Goal: Task Accomplishment & Management: Complete application form

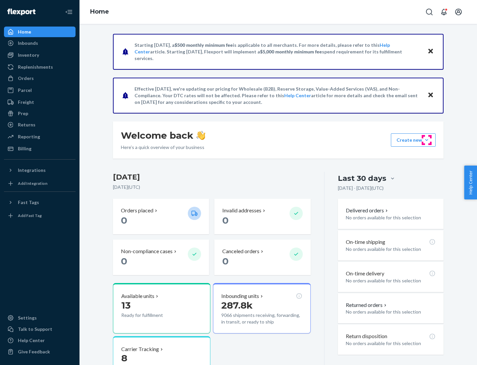
click at [427, 140] on button "Create new Create new inbound Create new order Create new product" at bounding box center [413, 139] width 45 height 13
click at [40, 43] on div "Inbounds" at bounding box center [40, 42] width 70 height 9
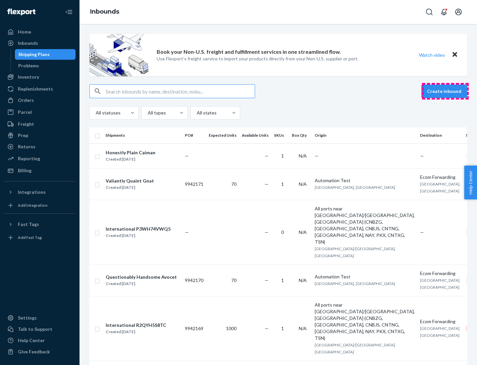
click at [446, 91] on button "Create inbound" at bounding box center [445, 91] width 46 height 13
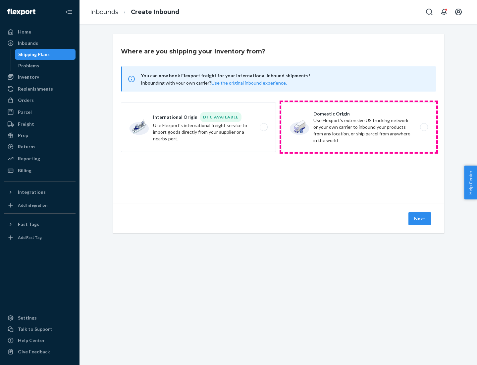
click at [359, 127] on label "Domestic Origin Use Flexport’s extensive US trucking network or your own carrie…" at bounding box center [358, 127] width 155 height 50
click at [424, 127] on input "Domestic Origin Use Flexport’s extensive US trucking network or your own carrie…" at bounding box center [426, 127] width 4 height 4
radio input "true"
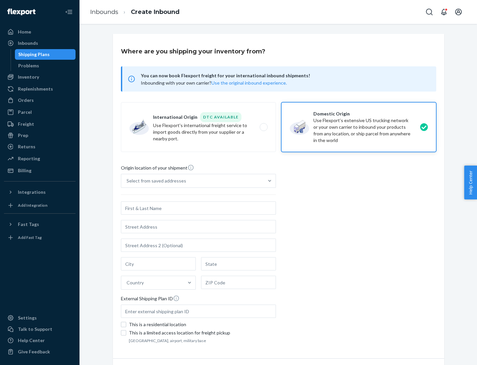
click at [193, 181] on div "Select from saved addresses" at bounding box center [192, 180] width 143 height 13
click at [127, 181] on input "Select from saved addresses" at bounding box center [127, 180] width 1 height 7
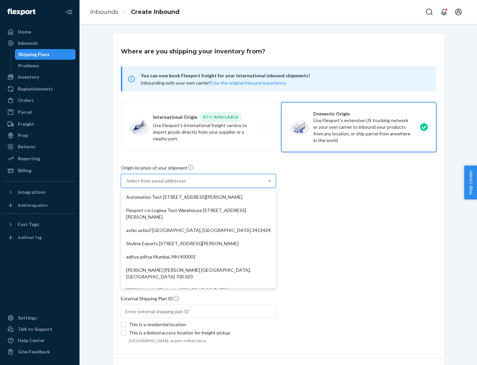
scroll to position [3, 0]
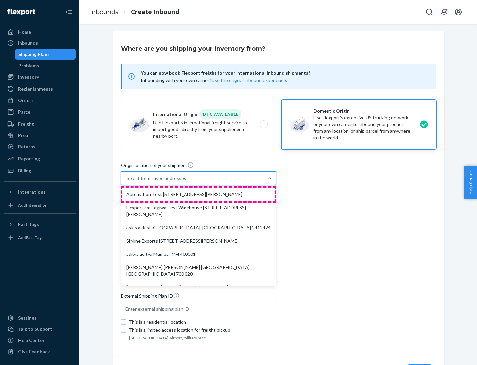
click at [199, 194] on div "Automation Test [STREET_ADDRESS][PERSON_NAME]" at bounding box center [198, 194] width 153 height 13
click at [127, 181] on input "option Automation Test [STREET_ADDRESS][PERSON_NAME]. 9 results available. Use …" at bounding box center [127, 178] width 1 height 7
type input "Automation Test"
type input "9th Floor"
type input "[GEOGRAPHIC_DATA]"
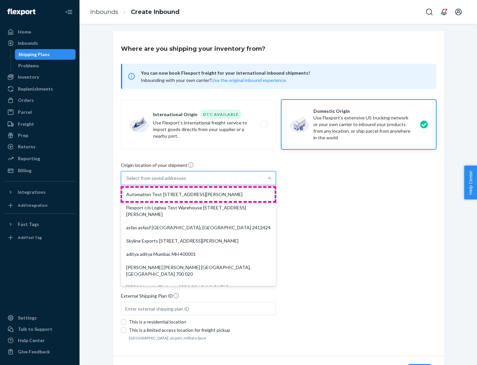
type input "CA"
type input "94104"
type input "[STREET_ADDRESS][PERSON_NAME]"
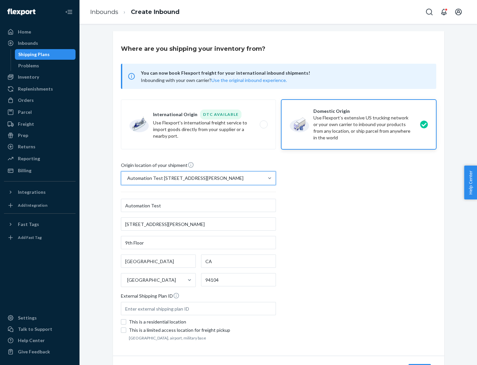
scroll to position [39, 0]
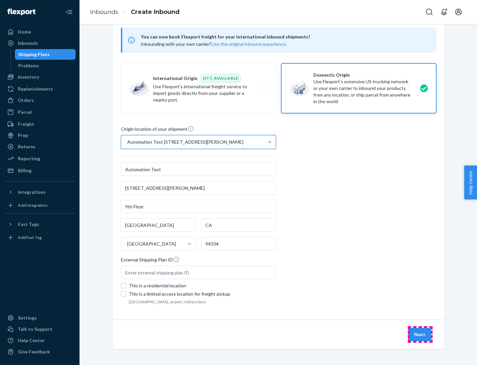
click at [420, 334] on button "Next" at bounding box center [420, 334] width 23 height 13
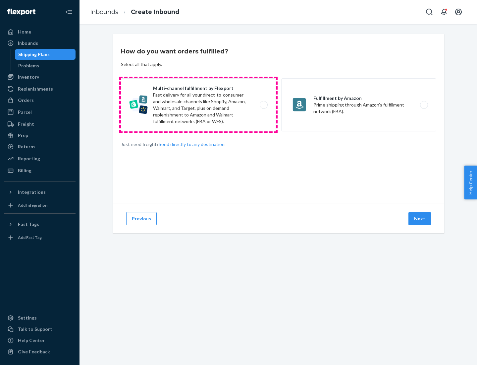
click at [199, 105] on label "Multi-channel fulfillment by Flexport Fast delivery for all your direct-to-cons…" at bounding box center [198, 104] width 155 height 53
click at [264, 105] on input "Multi-channel fulfillment by Flexport Fast delivery for all your direct-to-cons…" at bounding box center [266, 105] width 4 height 4
radio input "true"
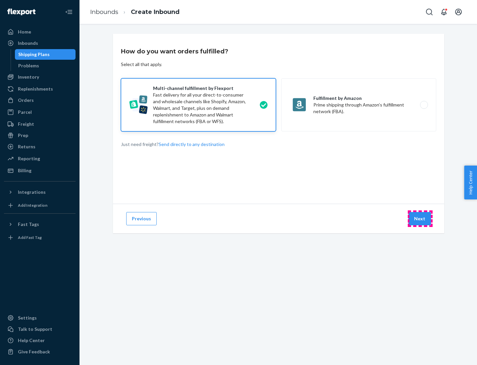
click at [420, 218] on button "Next" at bounding box center [420, 218] width 23 height 13
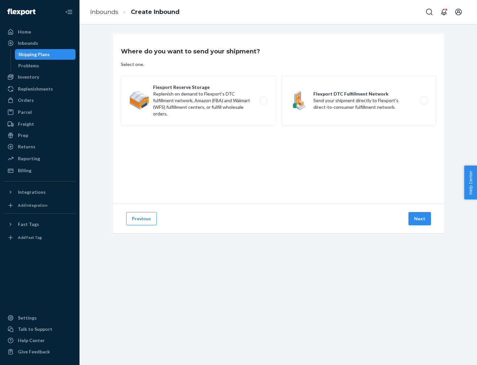
click at [359, 100] on label "Flexport DTC Fulfillment Network Send your shipment directly to Flexport's dire…" at bounding box center [358, 101] width 155 height 50
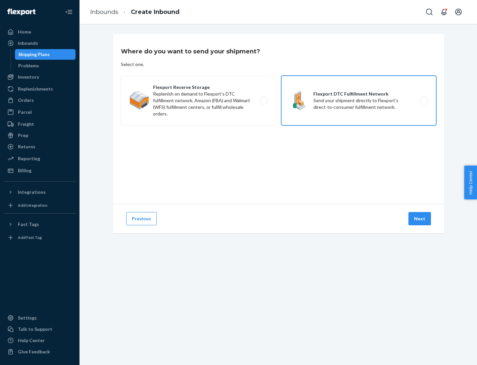
click at [424, 100] on input "Flexport DTC Fulfillment Network Send your shipment directly to Flexport's dire…" at bounding box center [426, 100] width 4 height 4
radio input "true"
click at [420, 218] on button "Next" at bounding box center [420, 218] width 23 height 13
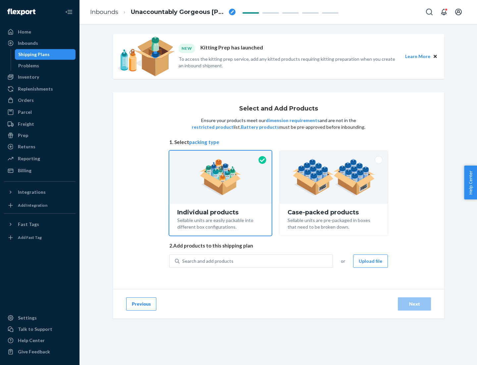
click at [334, 177] on img at bounding box center [334, 177] width 83 height 36
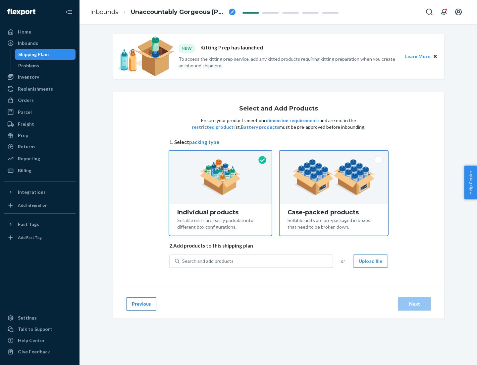
click at [334, 155] on input "Case-packed products Sellable units are pre-packaged in boxes that need to be b…" at bounding box center [334, 153] width 4 height 4
radio input "true"
radio input "false"
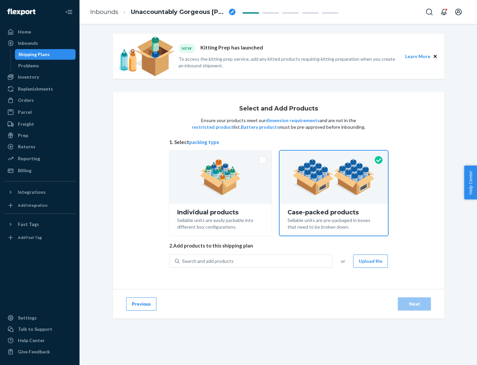
click at [257, 261] on div "Search and add products" at bounding box center [256, 261] width 153 height 12
click at [183, 261] on input "Search and add products" at bounding box center [182, 261] width 1 height 7
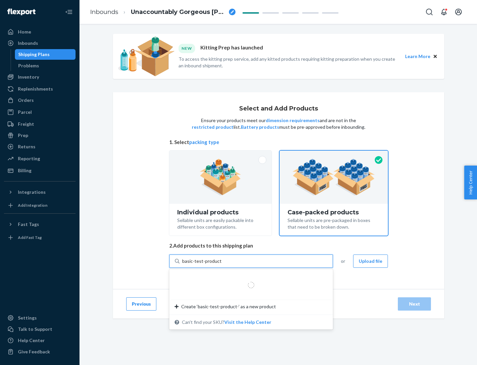
type input "basic-test-product-1"
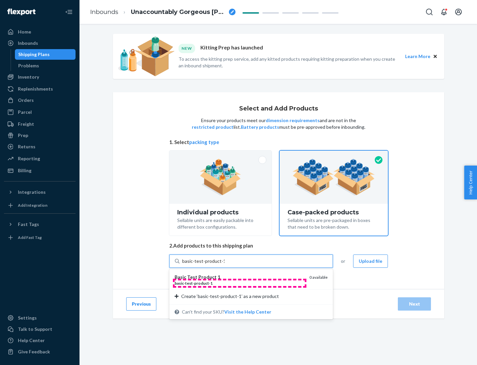
click at [240, 283] on div "basic - test - product - 1" at bounding box center [240, 283] width 130 height 6
click at [225, 264] on input "basic-test-product-1" at bounding box center [203, 261] width 42 height 7
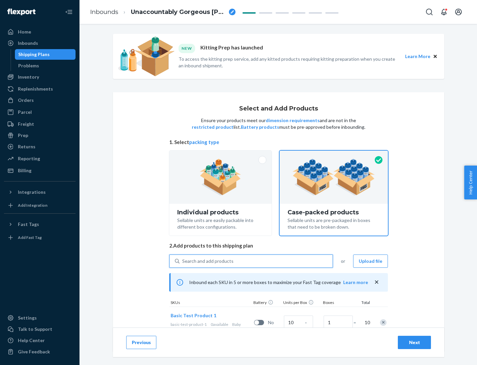
scroll to position [24, 0]
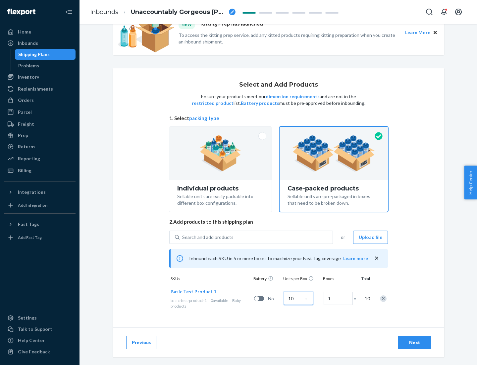
type input "10"
type input "7"
click at [415, 342] on div "Next" at bounding box center [415, 342] width 22 height 7
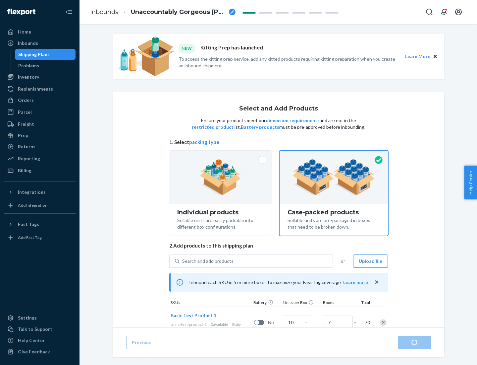
radio input "true"
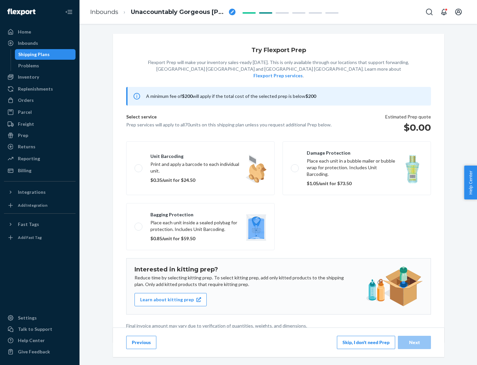
scroll to position [2, 0]
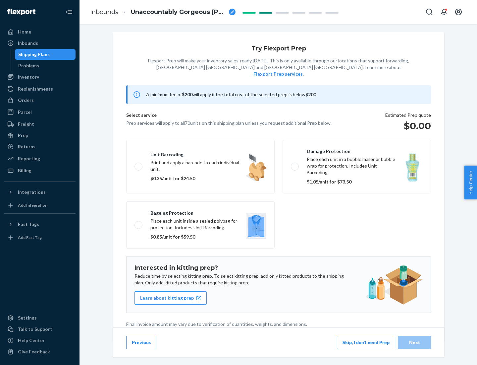
click at [366, 342] on button "Skip, I don't need Prep" at bounding box center [366, 342] width 58 height 13
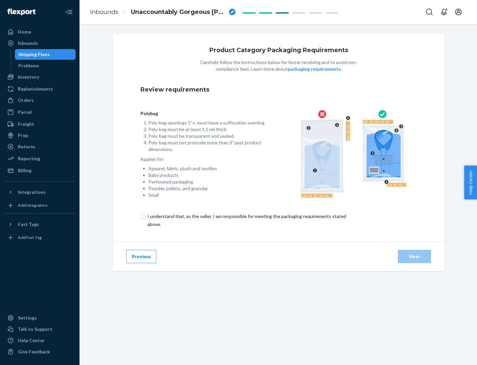
click at [246, 220] on input "checkbox" at bounding box center [251, 220] width 220 height 16
checkbox input "true"
click at [415, 256] on div "Next" at bounding box center [415, 256] width 22 height 7
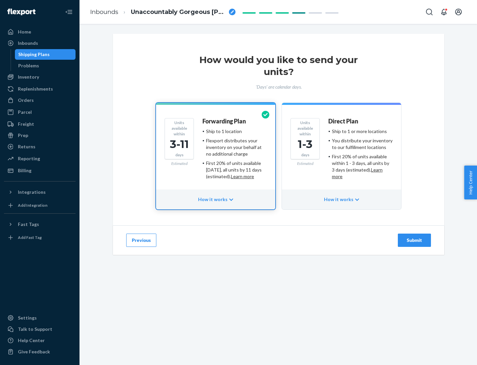
click at [342, 151] on ul "Ship to 1 or more locations You distribute your inventory to our fulfillment lo…" at bounding box center [361, 154] width 64 height 52
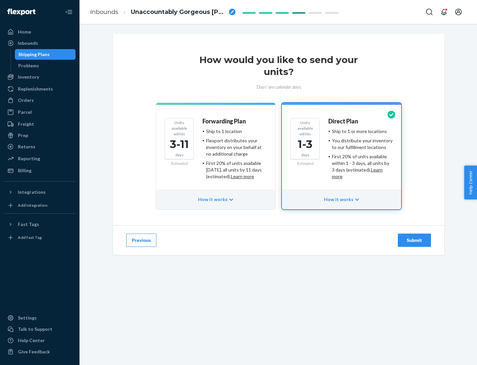
click at [415, 240] on div "Submit" at bounding box center [415, 240] width 22 height 7
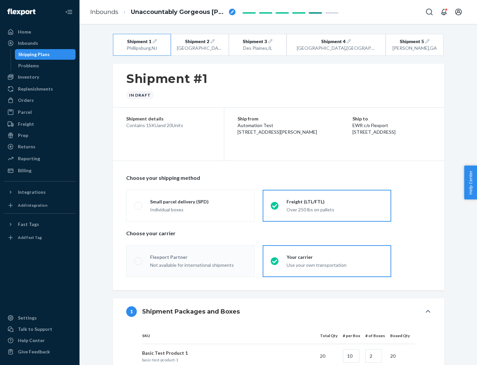
radio input "true"
radio input "false"
radio input "true"
radio input "false"
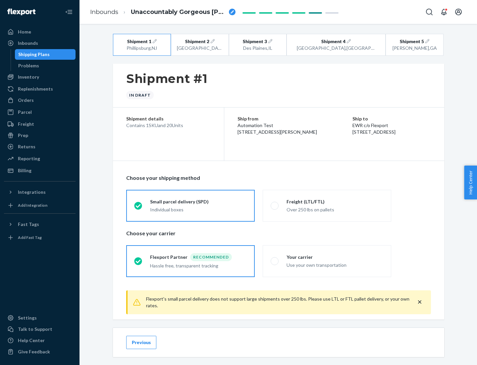
scroll to position [7, 0]
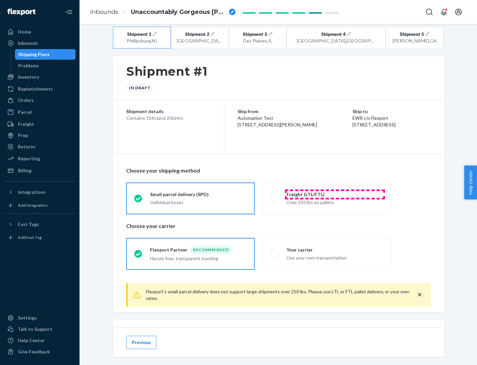
click at [335, 194] on div "Freight (LTL/FTL)" at bounding box center [335, 194] width 97 height 7
click at [275, 196] on input "Freight (LTL/FTL) Over 250 lbs on pallets" at bounding box center [273, 198] width 4 height 4
radio input "true"
radio input "false"
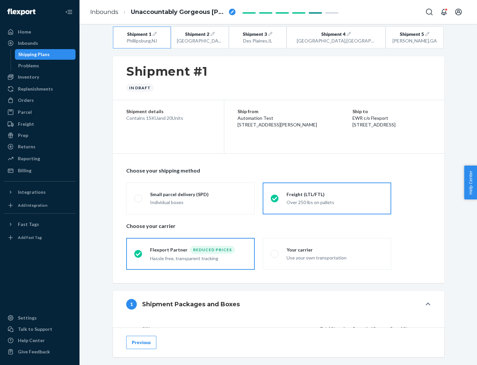
scroll to position [63, 0]
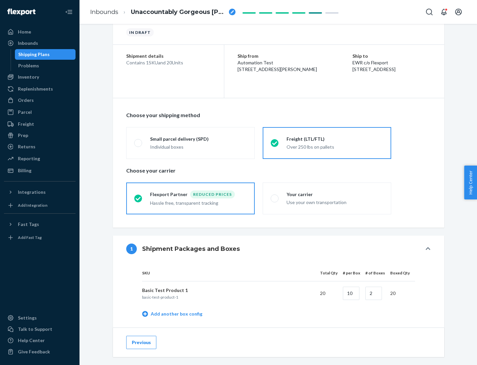
click at [335, 194] on div "Your carrier" at bounding box center [335, 194] width 97 height 7
click at [275, 196] on input "Your carrier Use your own transportation" at bounding box center [273, 198] width 4 height 4
radio input "true"
radio input "false"
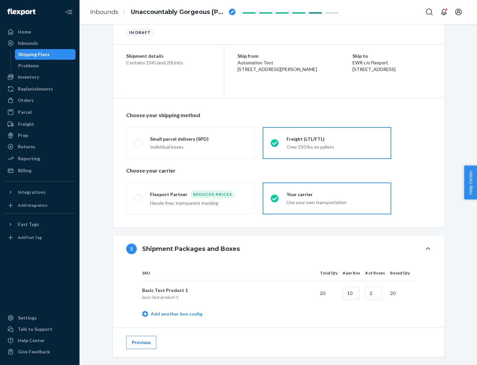
scroll to position [210, 0]
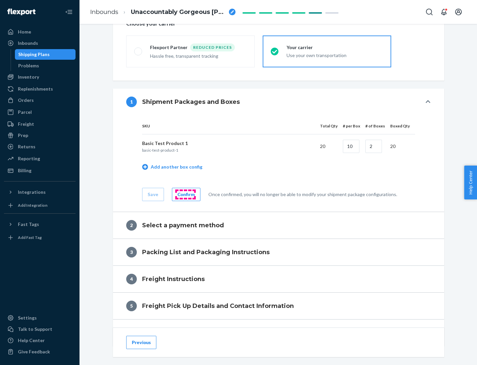
click at [185, 194] on div "Confirm" at bounding box center [186, 194] width 17 height 7
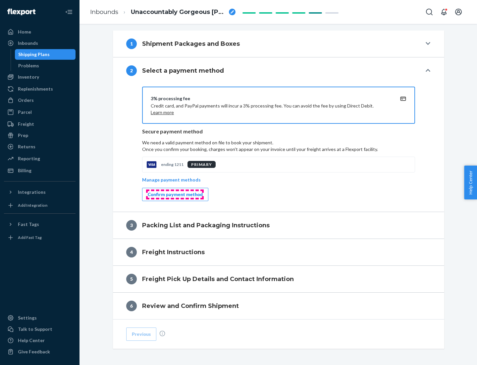
click at [175, 194] on div "Confirm payment method" at bounding box center [175, 194] width 55 height 7
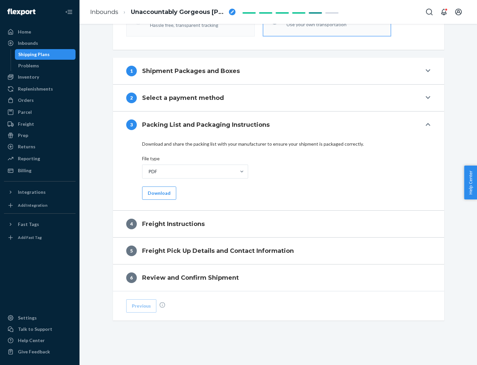
scroll to position [239, 0]
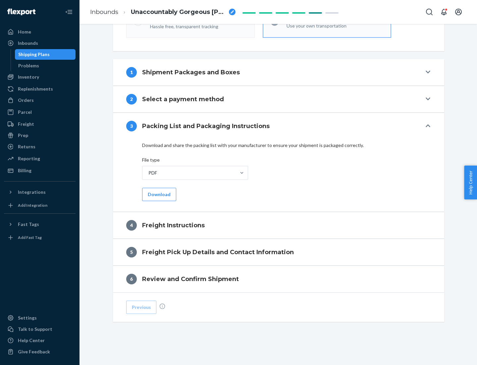
click at [158, 194] on button "Download" at bounding box center [159, 194] width 34 height 13
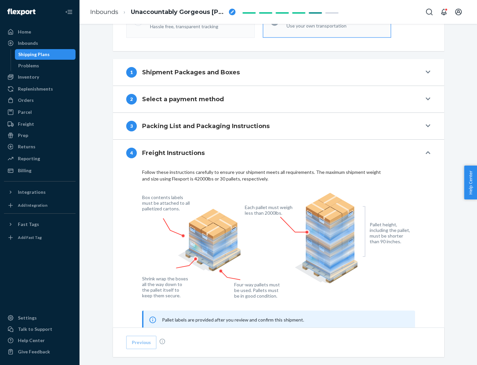
scroll to position [401, 0]
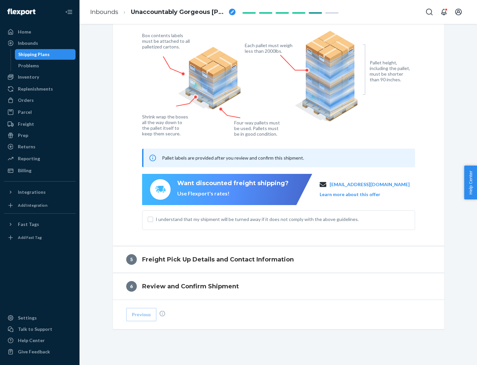
click at [358, 194] on button "Learn more about this offer" at bounding box center [350, 194] width 61 height 7
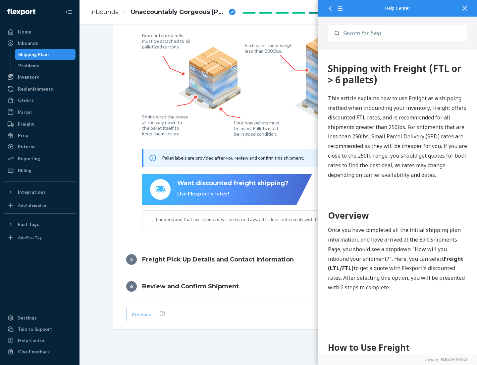
scroll to position [0, 0]
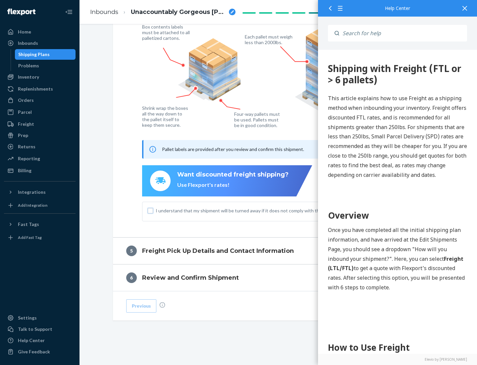
click at [151, 210] on input "I understand that my shipment will be turned away if it does not comply with th…" at bounding box center [150, 210] width 5 height 5
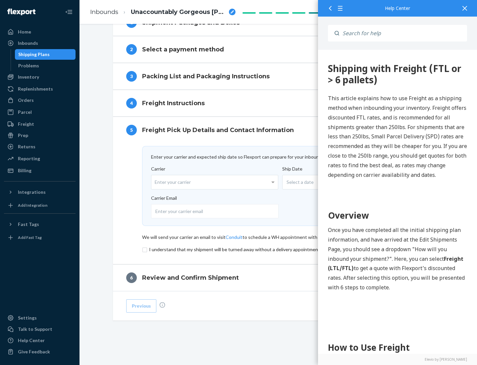
scroll to position [289, 0]
click at [279, 249] on input "checkbox" at bounding box center [278, 249] width 273 height 8
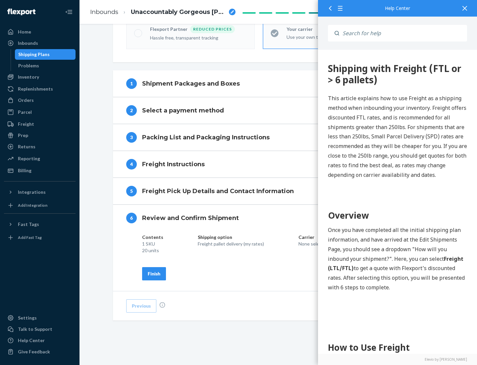
scroll to position [228, 0]
click at [154, 273] on div "Finish" at bounding box center [154, 273] width 13 height 7
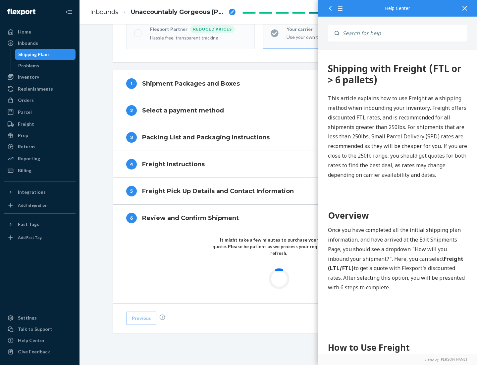
scroll to position [195, 0]
